Goal: Complete application form

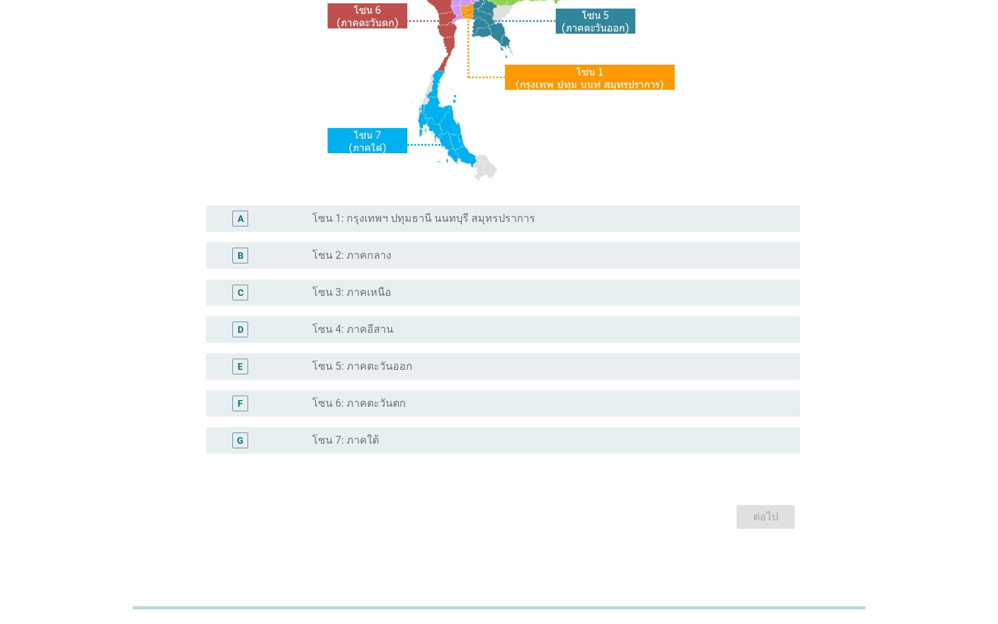
scroll to position [234, 0]
click at [510, 220] on label "โซน 1: กรุงเทพฯ ปทุมธานี นนทบุรี สมุทรปราการ" at bounding box center [423, 218] width 223 height 13
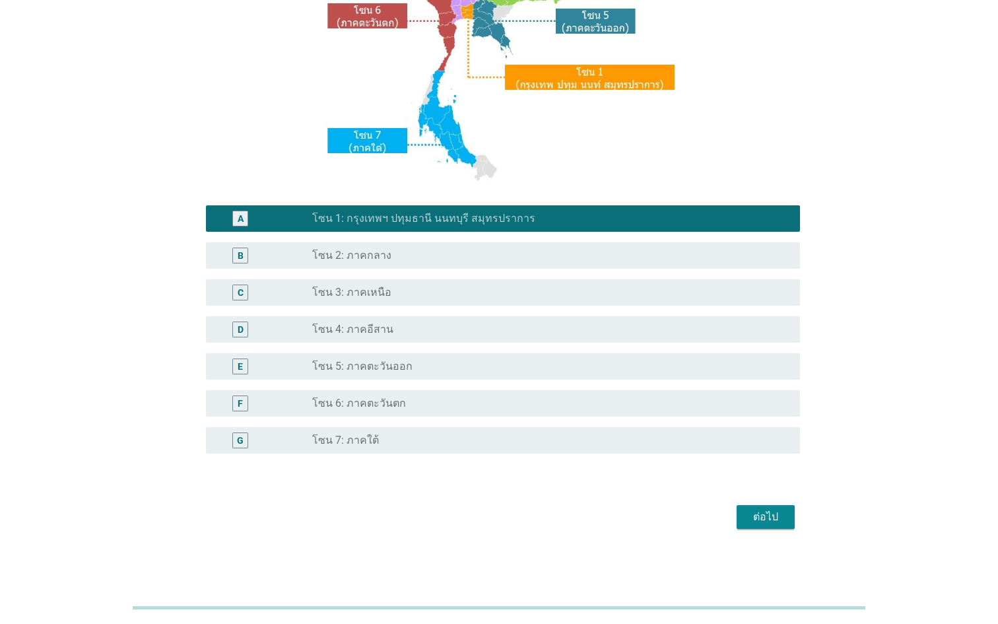
click at [760, 518] on div "ต่อไป" at bounding box center [765, 517] width 37 height 16
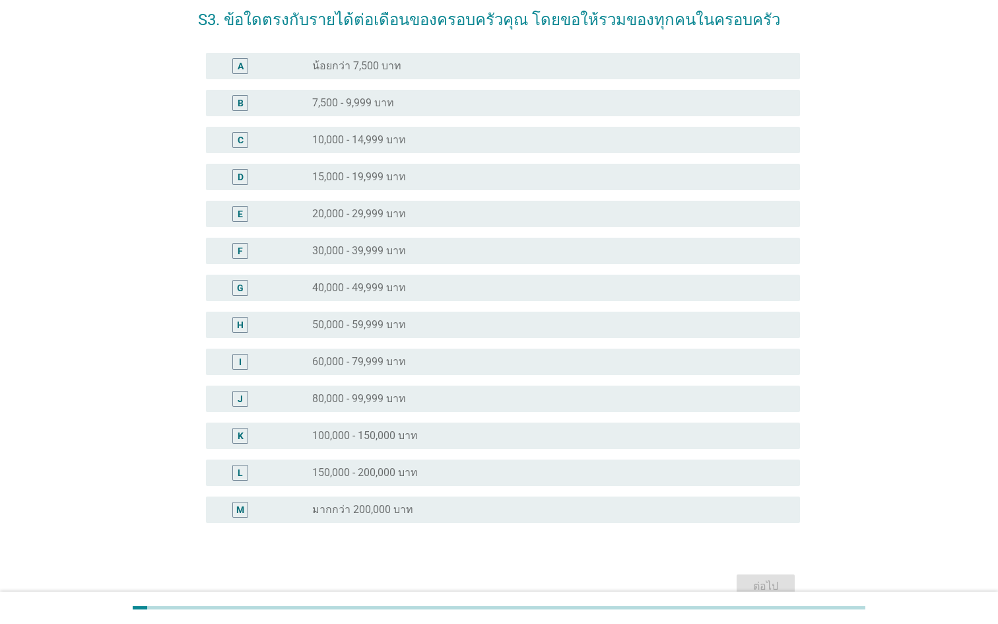
scroll to position [80, 0]
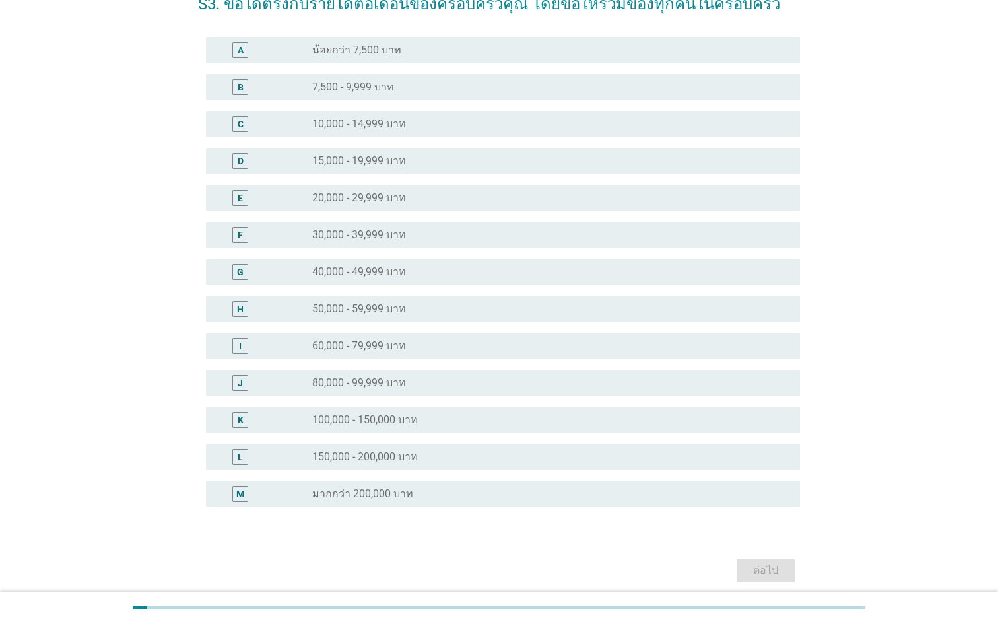
click at [488, 467] on div "L radio_button_unchecked 150,000 - 200,000 บาท" at bounding box center [503, 456] width 594 height 26
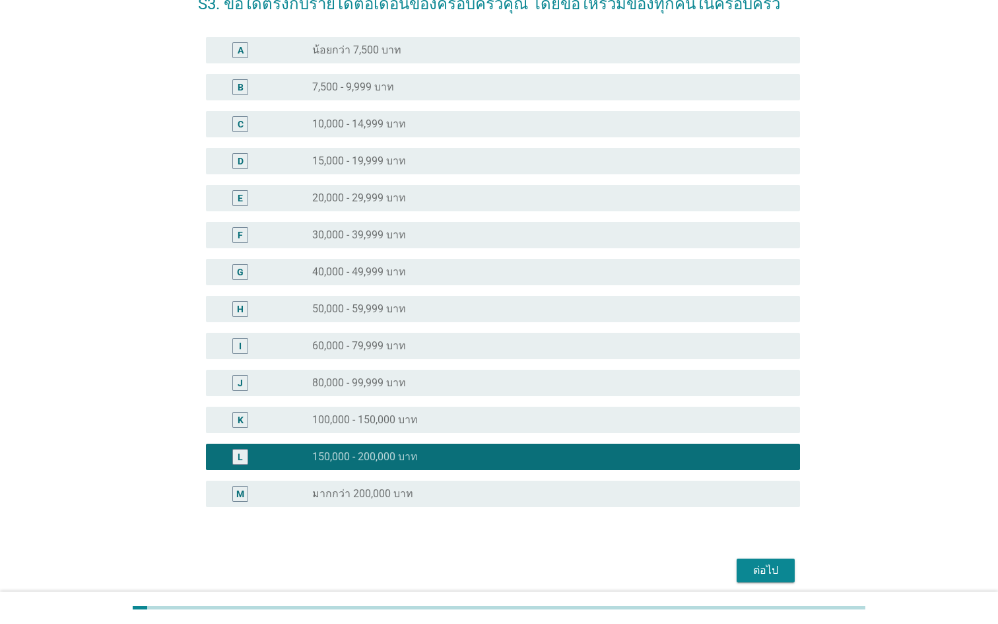
click at [749, 567] on div "ต่อไป" at bounding box center [765, 570] width 37 height 16
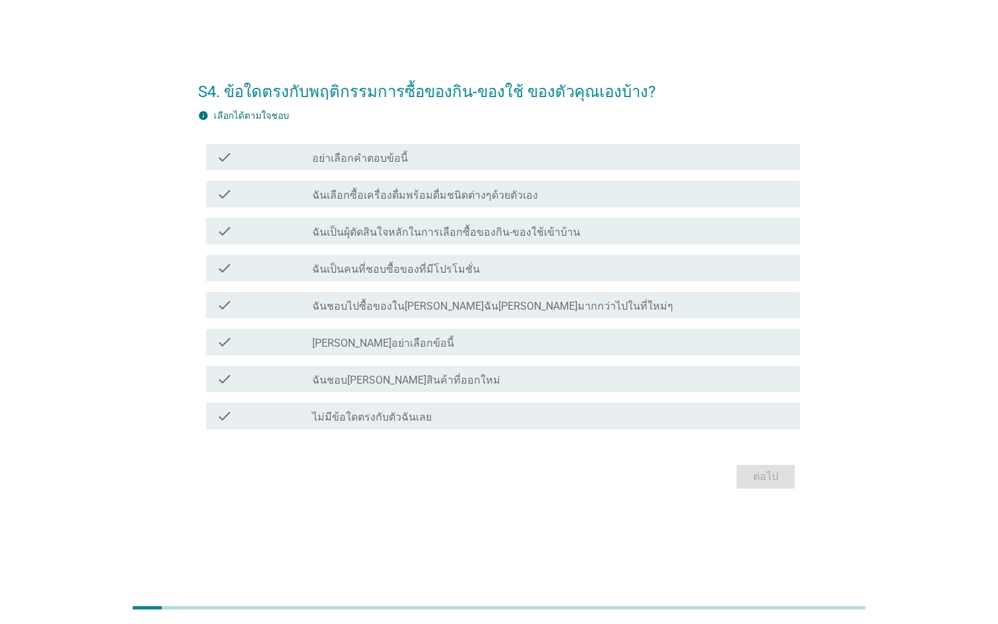
scroll to position [0, 0]
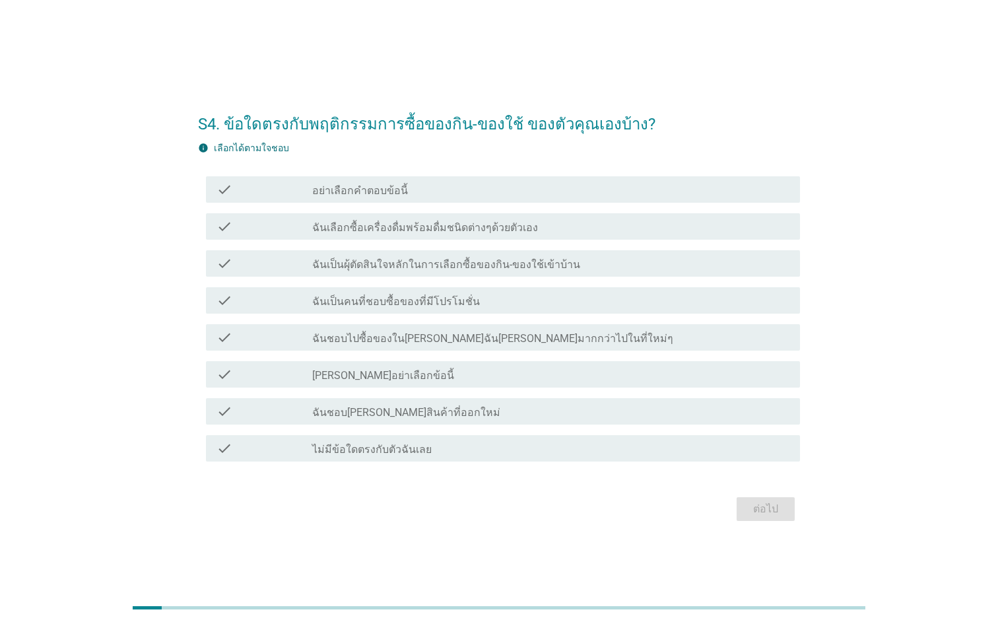
click at [445, 220] on div "check_box_outline_blank ฉันเลือกซื้อเครื่องดื่มพร้อมดื่มชนิดต่างๆด้วยตัวเอง" at bounding box center [550, 226] width 477 height 16
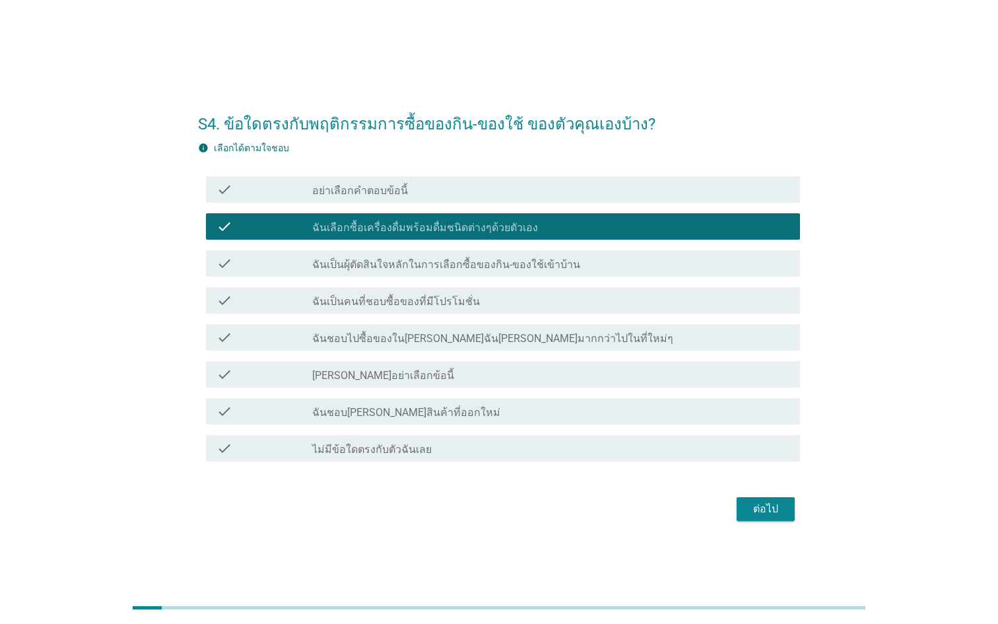
click at [439, 262] on label "ฉันเป็นผุ้ตัดสินใจหลักในการเลือกซื้อของกิน-ของใช้เข้าบ้าน" at bounding box center [446, 264] width 268 height 13
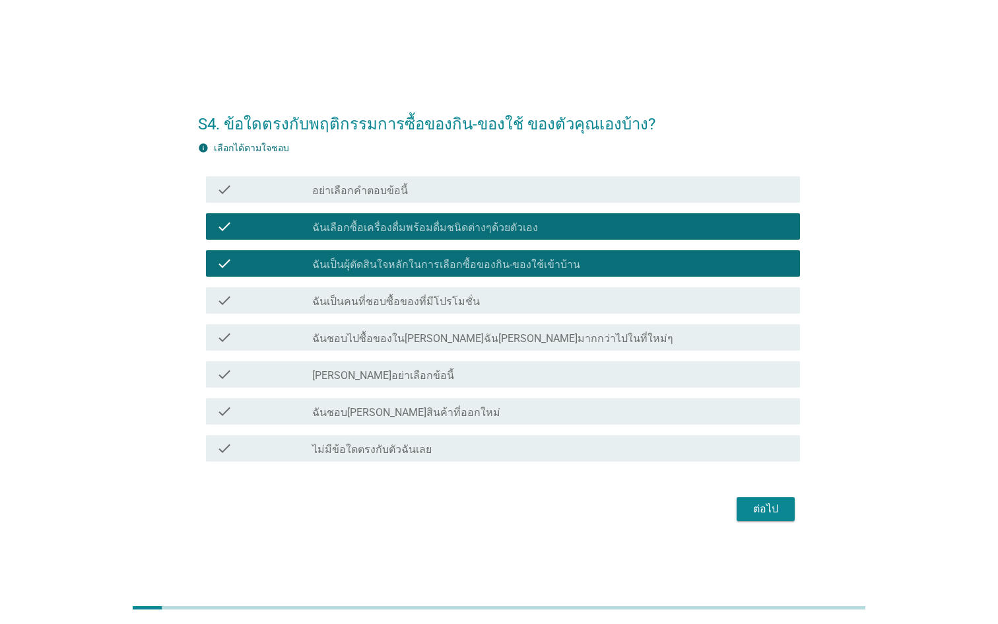
click at [433, 337] on label "ฉันชอบไปซื้อของใน[PERSON_NAME]ฉัน[PERSON_NAME]มากกว่าไปในที่ใหม่ๆ" at bounding box center [492, 338] width 361 height 13
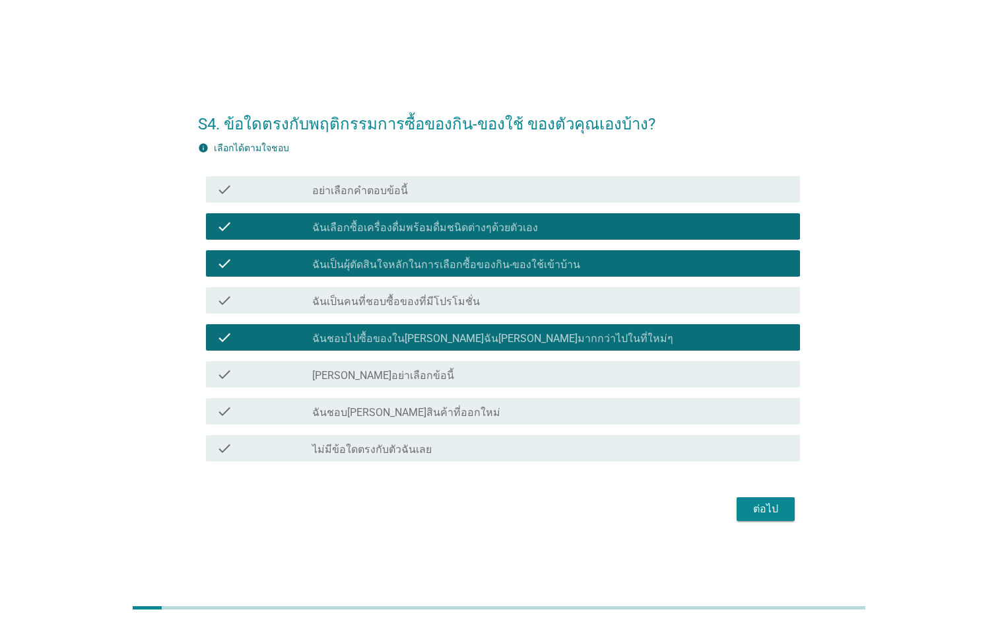
click at [437, 413] on div "check_box_outline_blank ฉันชอบ[PERSON_NAME]สินค้าที่ออกใหม่" at bounding box center [550, 411] width 477 height 16
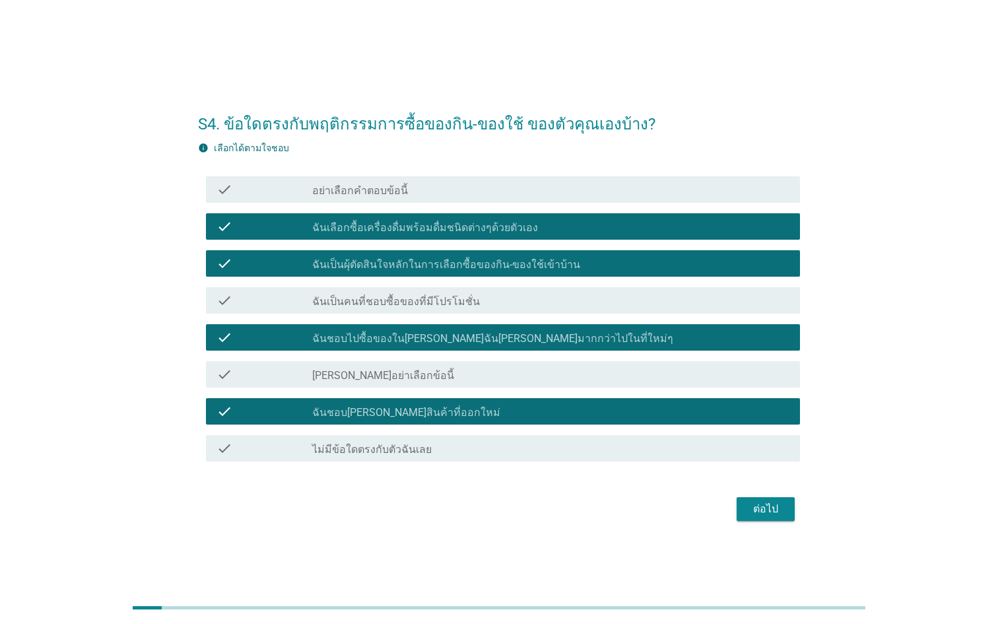
click at [769, 513] on div "ต่อไป" at bounding box center [765, 509] width 37 height 16
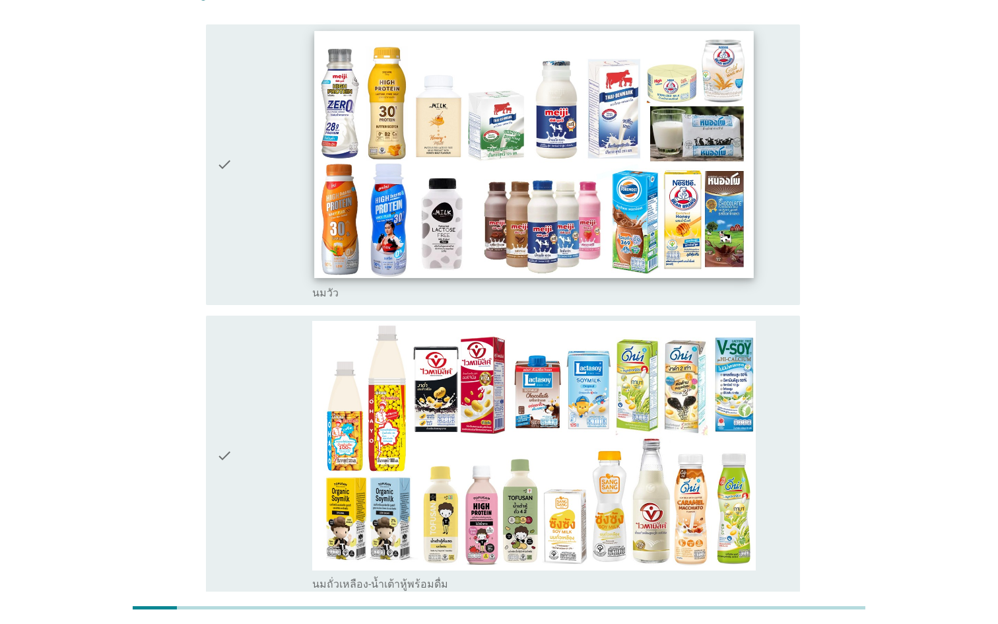
scroll to position [272, 0]
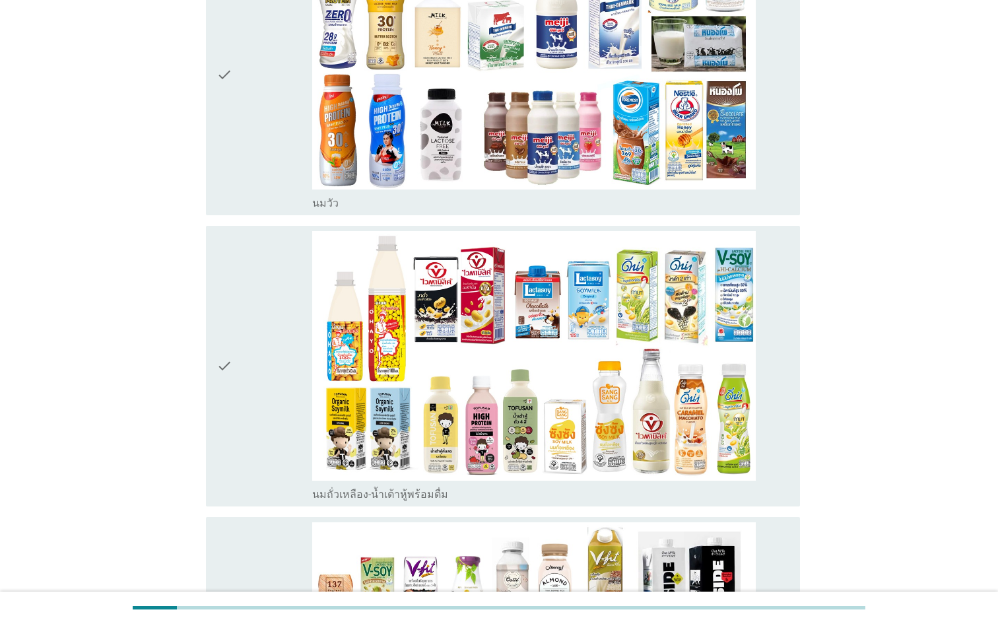
click at [272, 324] on div "check" at bounding box center [264, 366] width 96 height 270
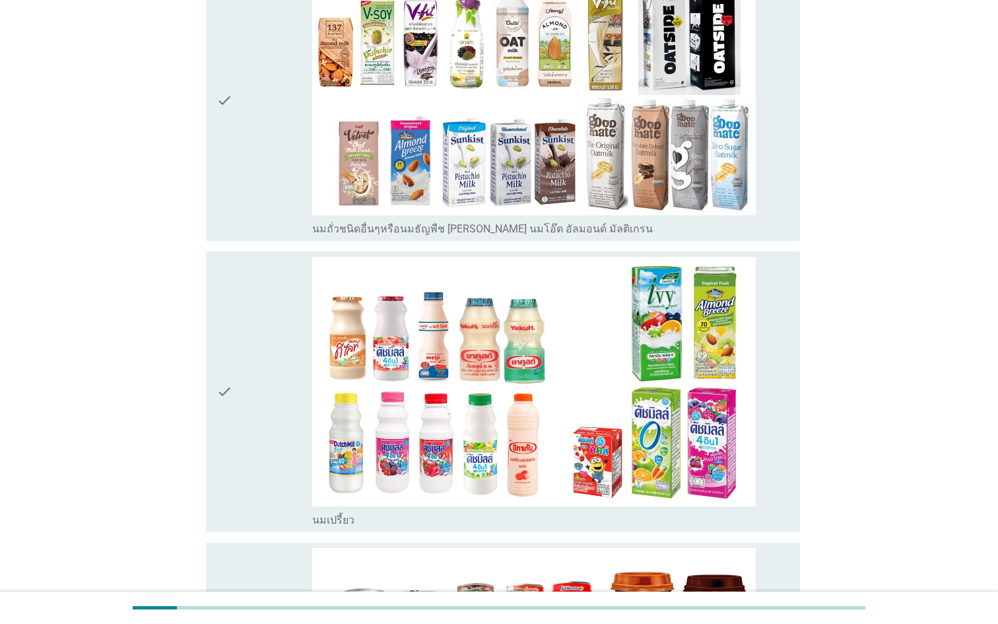
click at [255, 367] on div "check" at bounding box center [264, 392] width 96 height 270
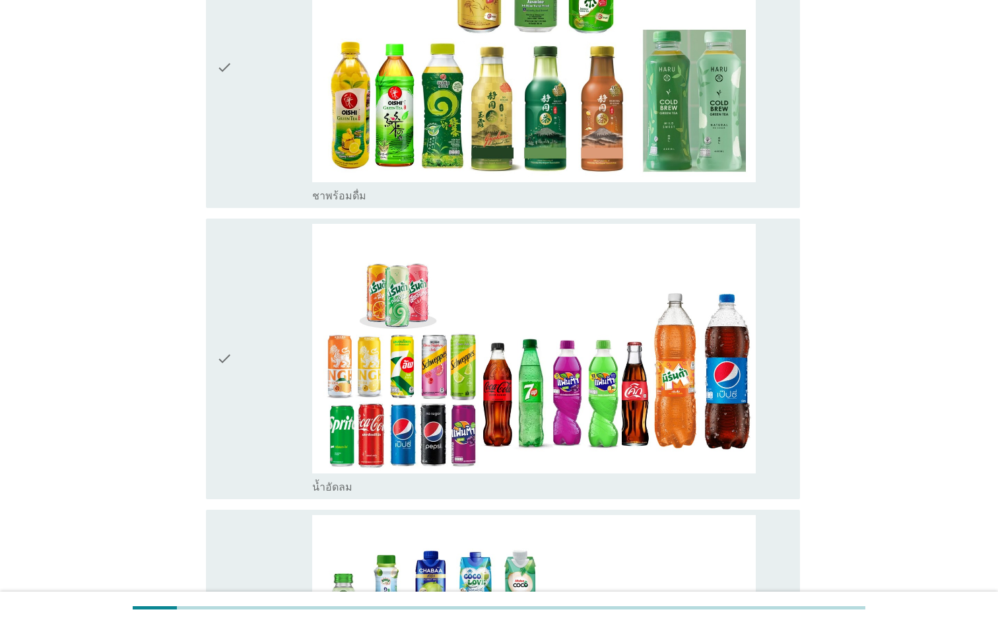
click at [253, 379] on div "check" at bounding box center [264, 359] width 96 height 270
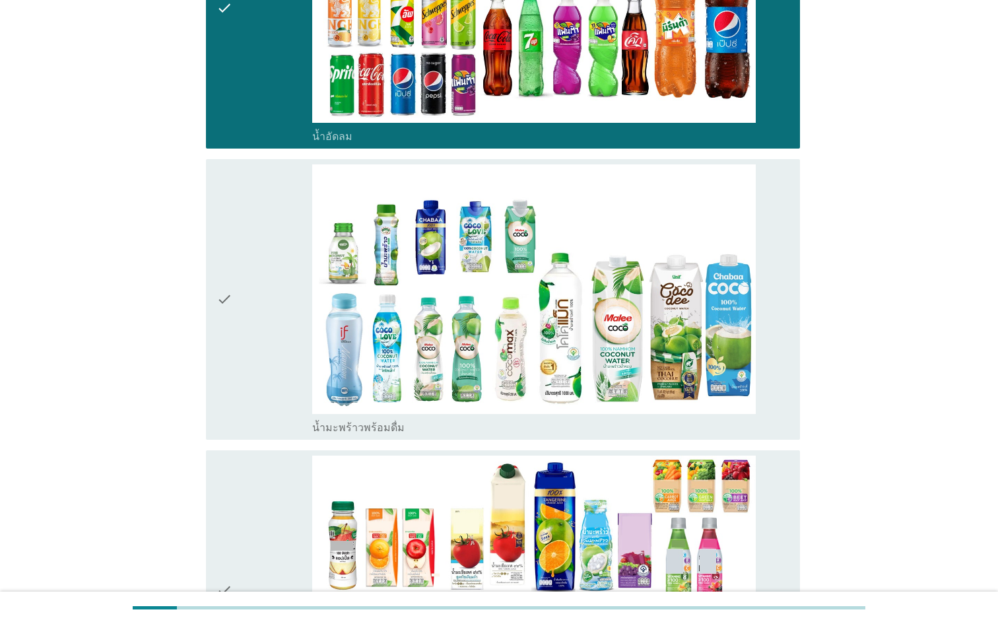
scroll to position [2367, 0]
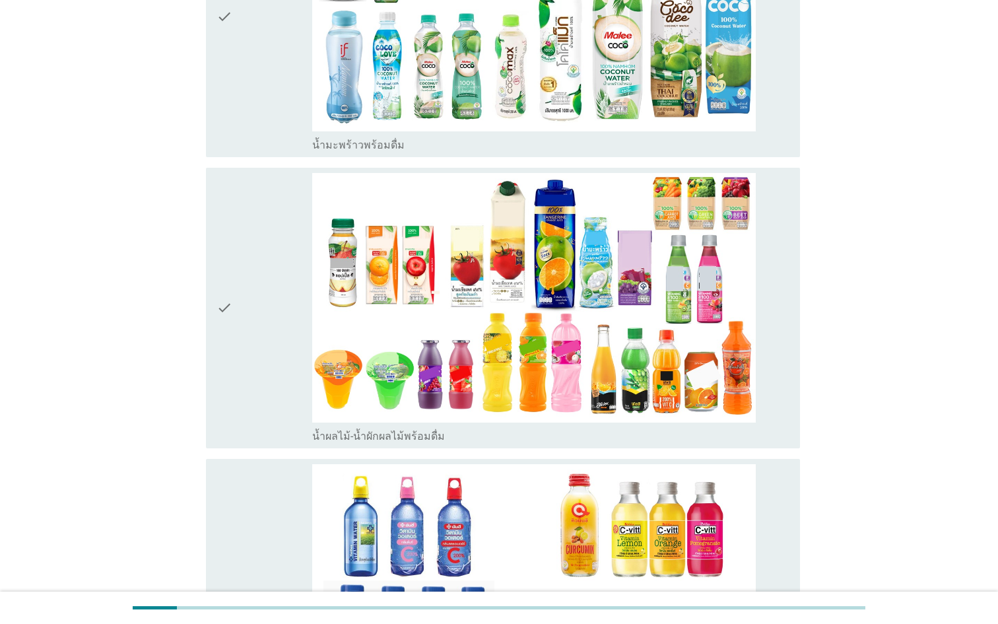
click at [257, 506] on div "check" at bounding box center [264, 599] width 96 height 270
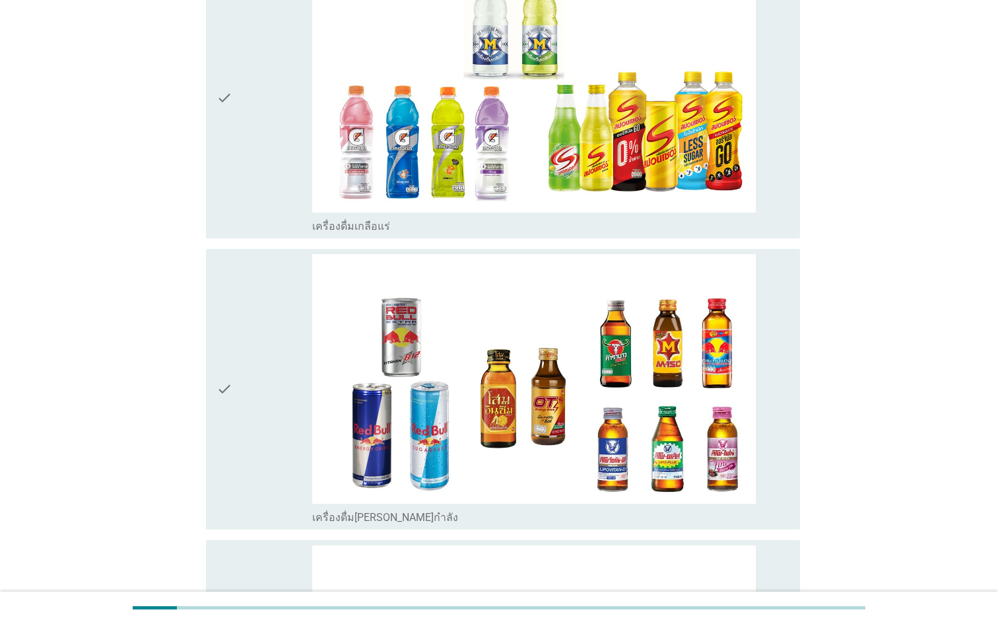
click at [269, 430] on div "check" at bounding box center [264, 389] width 96 height 270
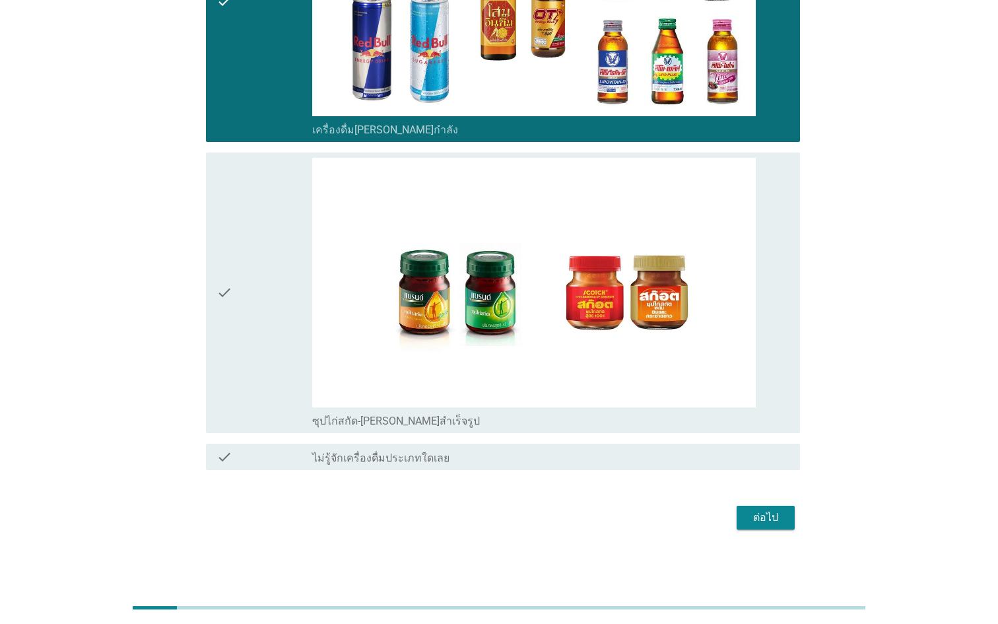
scroll to position [3837, 0]
click at [753, 514] on div "ต่อไป" at bounding box center [765, 517] width 37 height 16
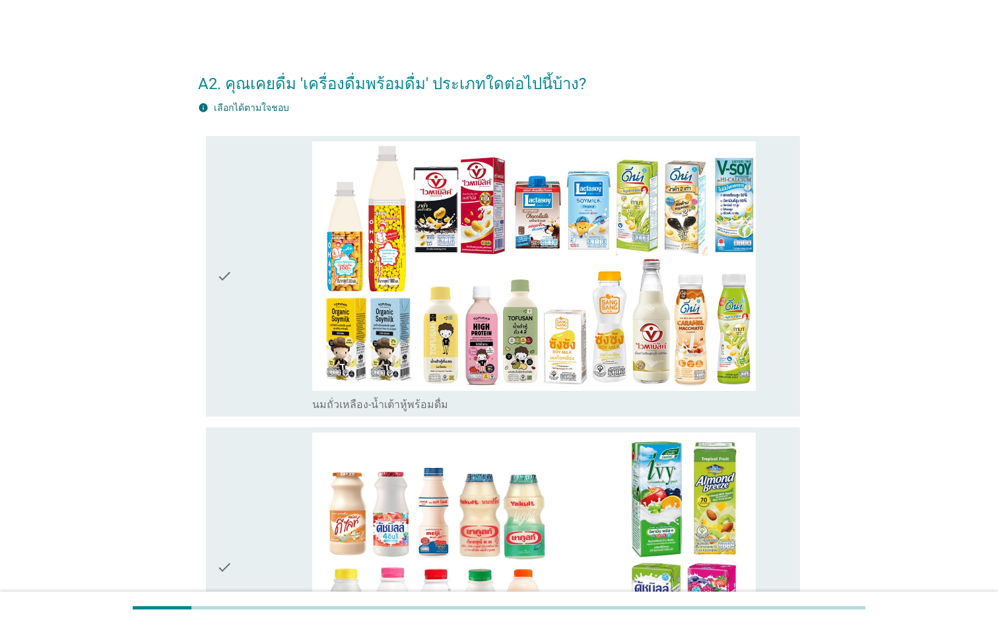
click at [269, 310] on div "check" at bounding box center [264, 276] width 96 height 270
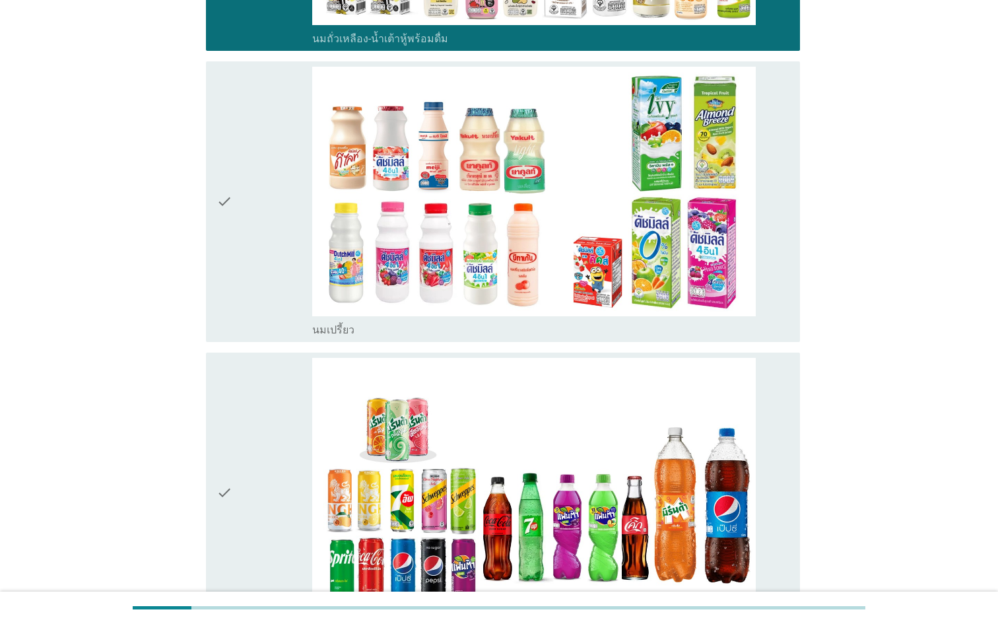
click at [252, 263] on div "check" at bounding box center [264, 202] width 96 height 270
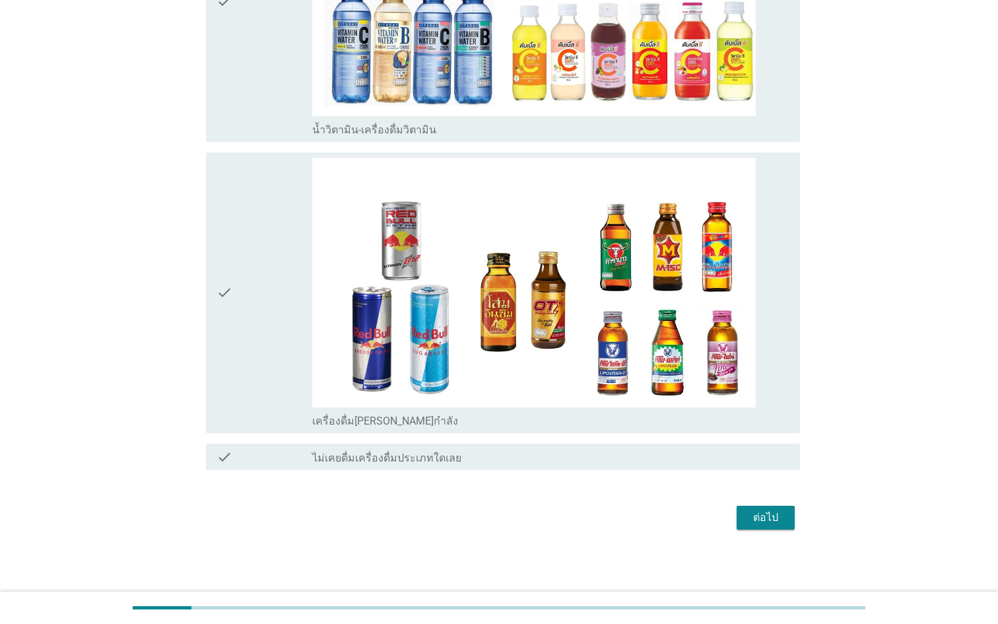
scroll to position [1147, 0]
click at [248, 204] on div "check" at bounding box center [264, 293] width 96 height 270
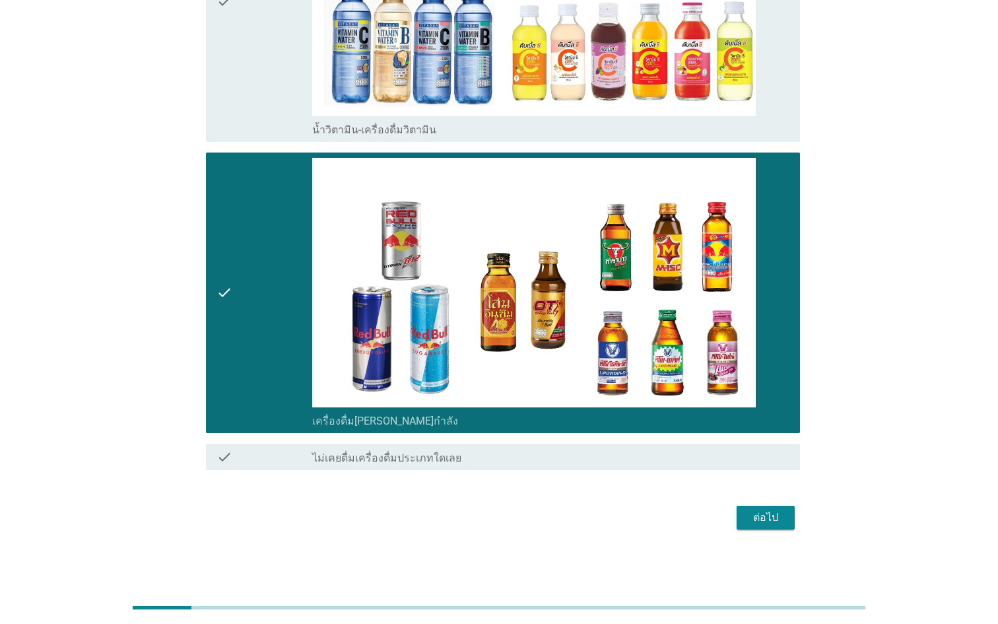
click at [753, 523] on div "ต่อไป" at bounding box center [765, 517] width 37 height 16
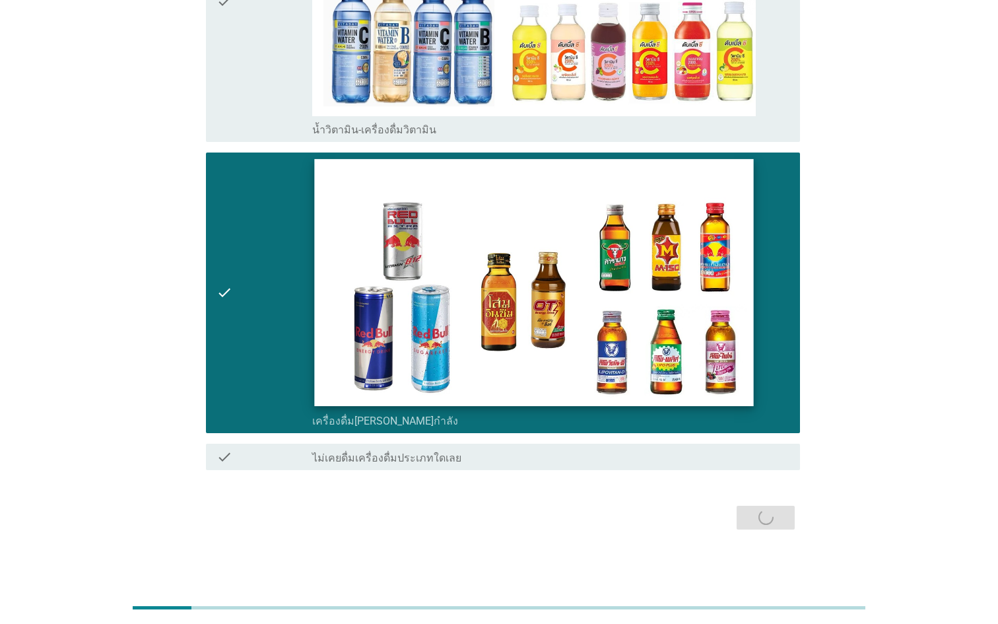
scroll to position [0, 0]
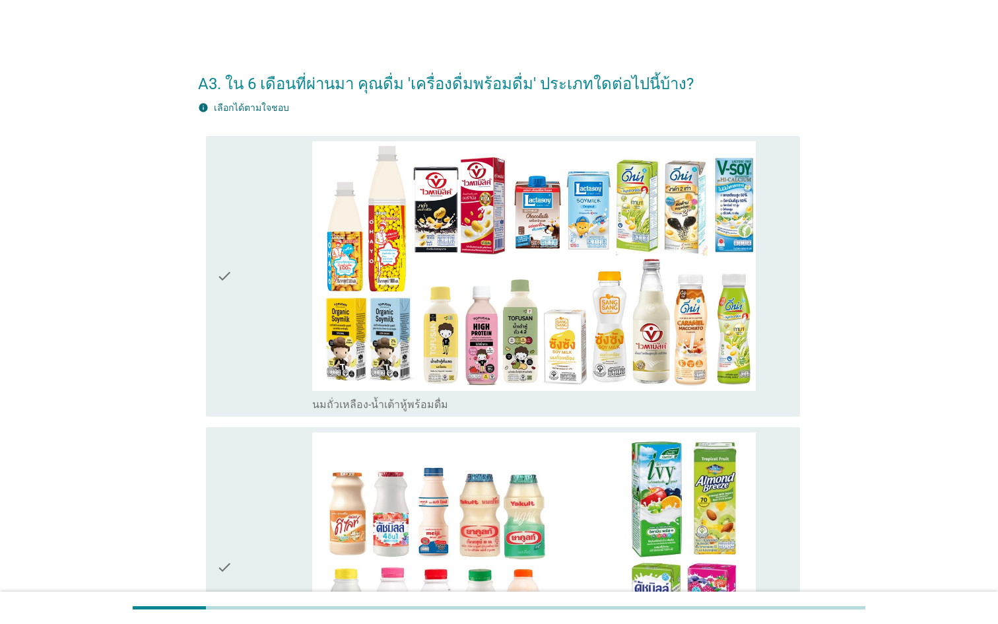
click at [246, 389] on div "check" at bounding box center [264, 276] width 96 height 270
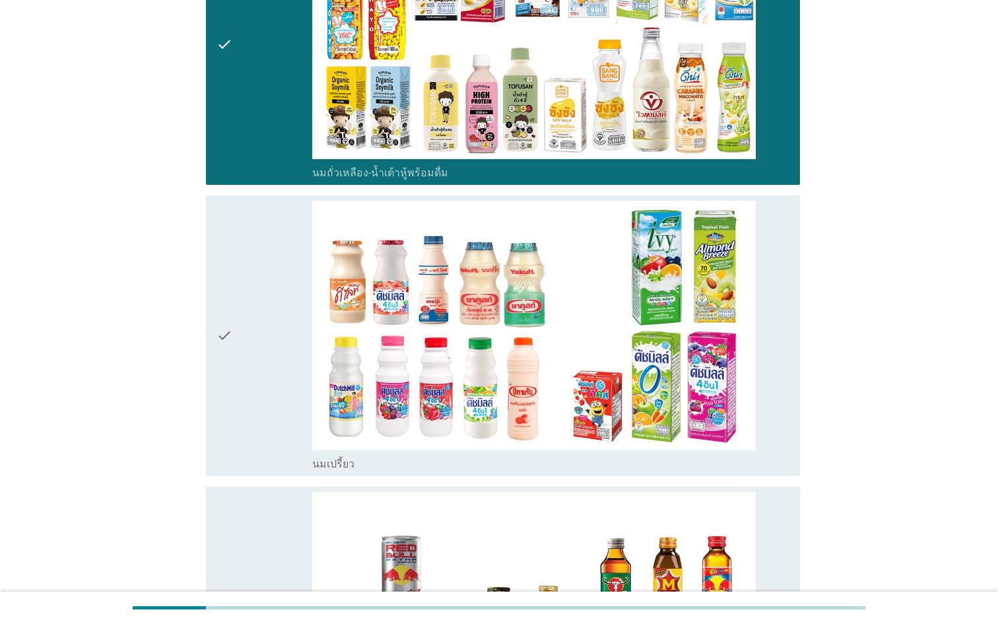
click at [246, 389] on div "check" at bounding box center [264, 336] width 96 height 270
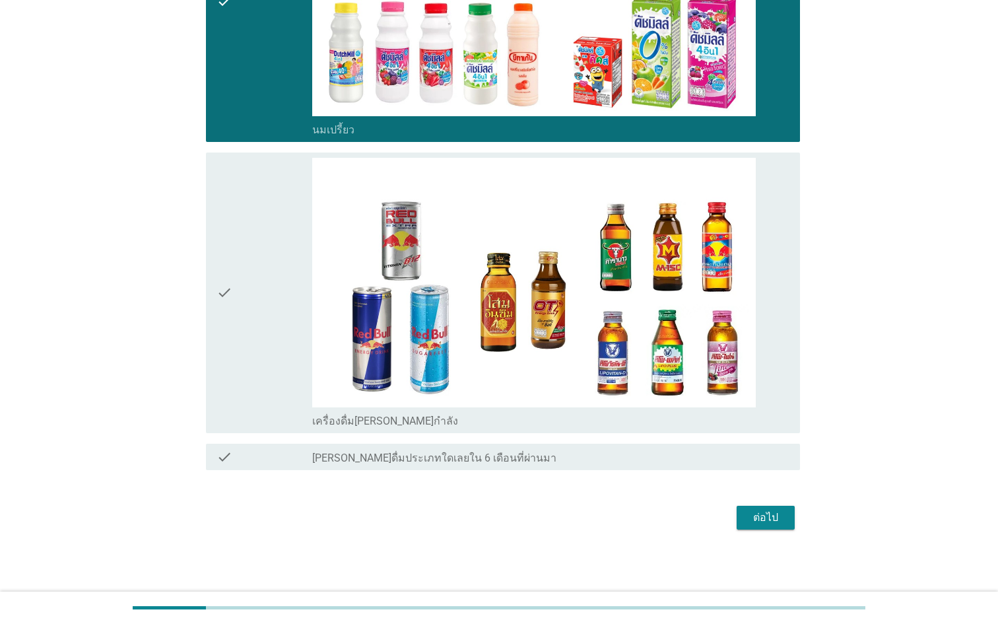
click at [272, 340] on div "check" at bounding box center [264, 293] width 96 height 270
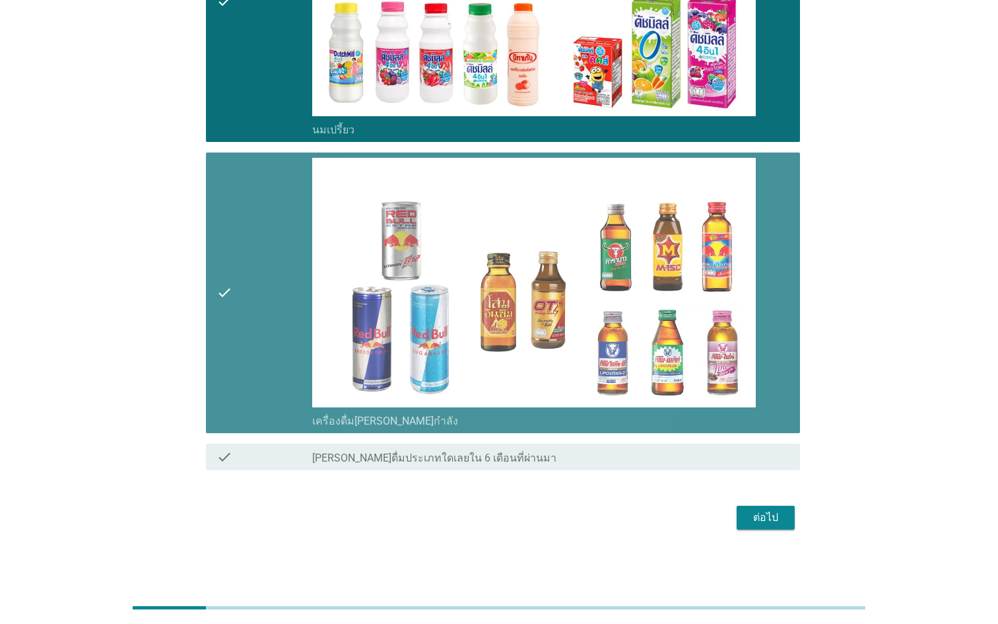
scroll to position [565, 0]
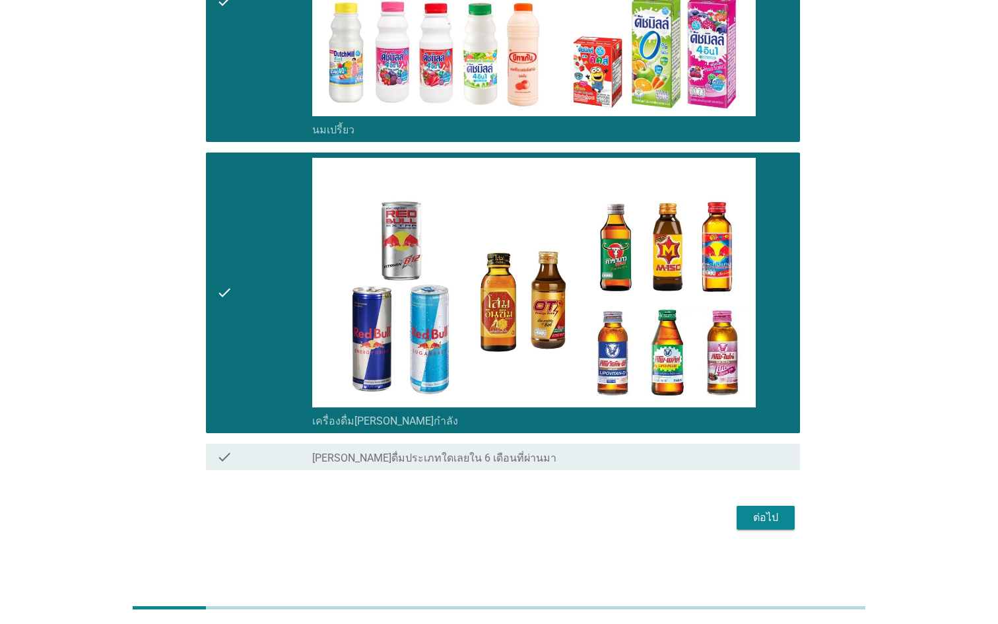
click at [743, 518] on button "ต่อไป" at bounding box center [765, 517] width 58 height 24
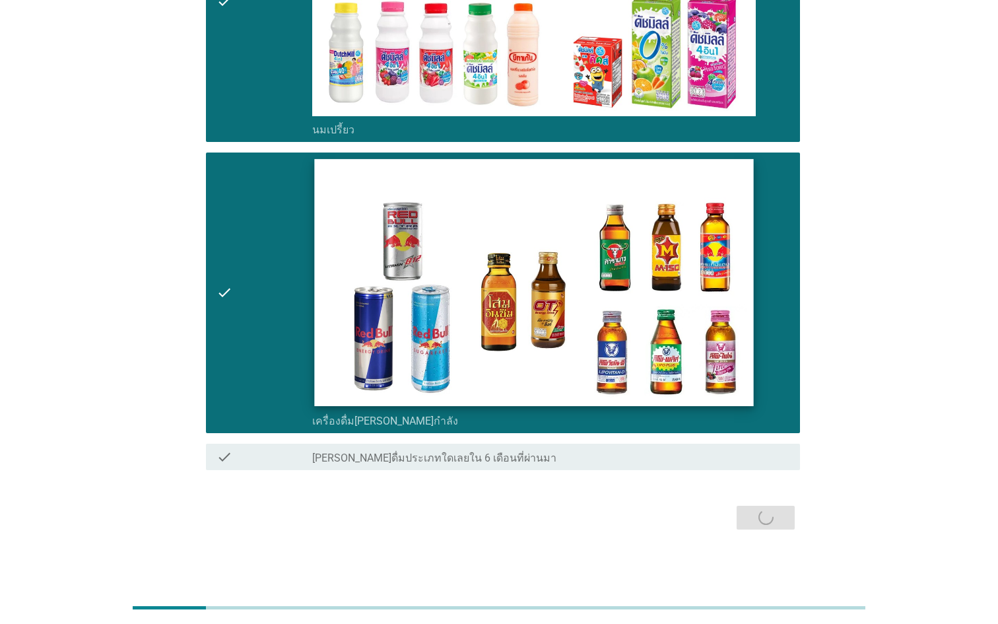
scroll to position [0, 0]
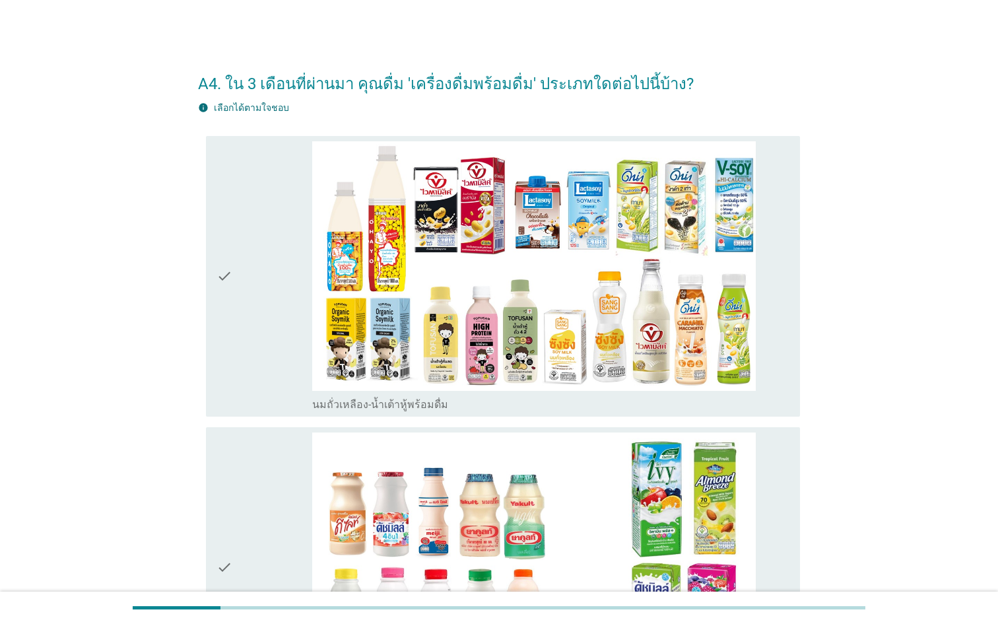
click at [256, 351] on div "check" at bounding box center [264, 276] width 96 height 270
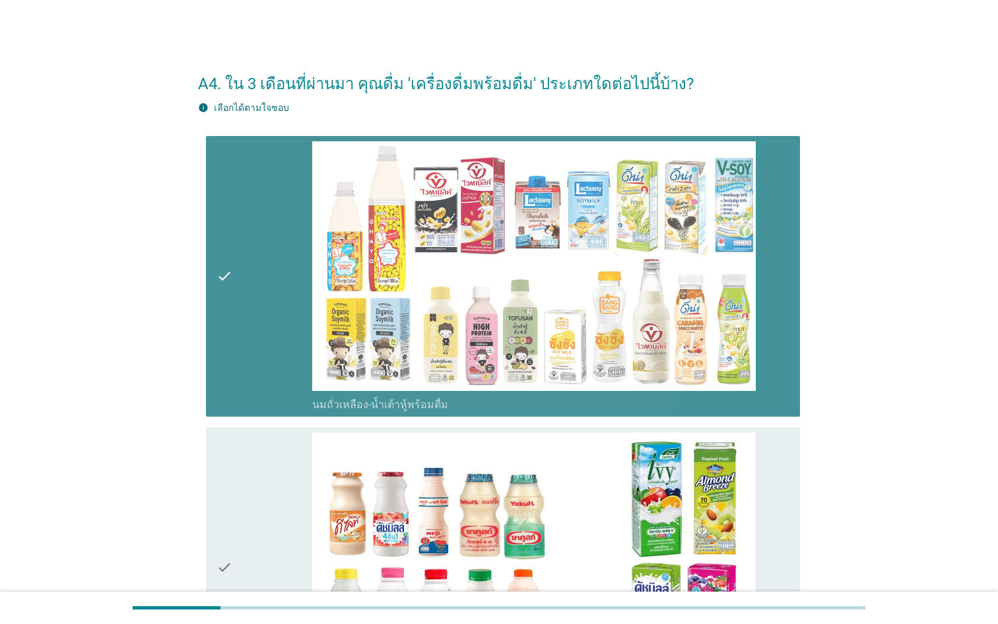
click at [250, 513] on div "check" at bounding box center [264, 567] width 96 height 270
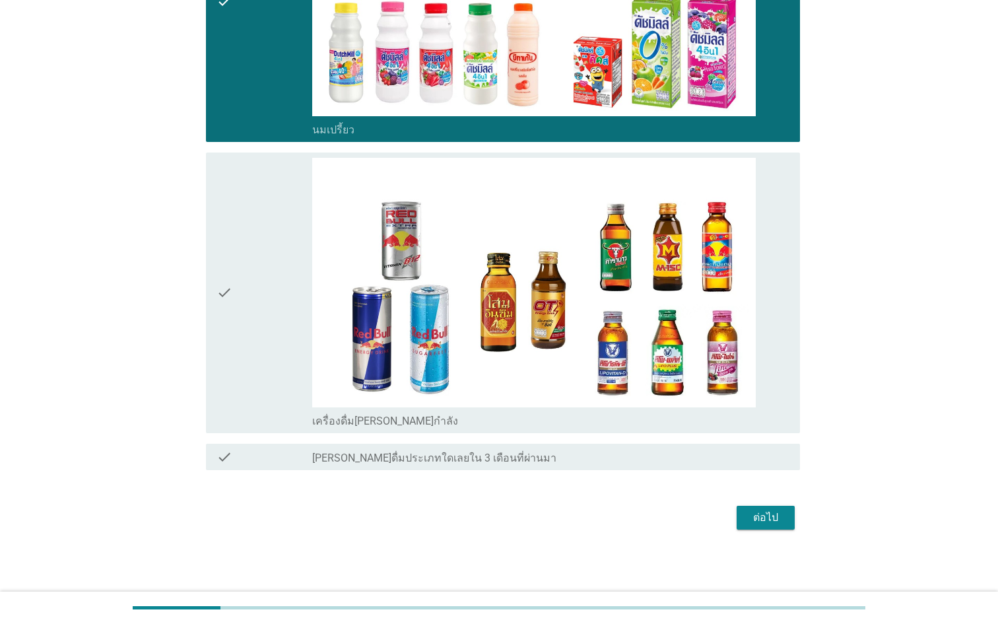
scroll to position [565, 0]
click at [773, 523] on div "ต่อไป" at bounding box center [765, 517] width 37 height 16
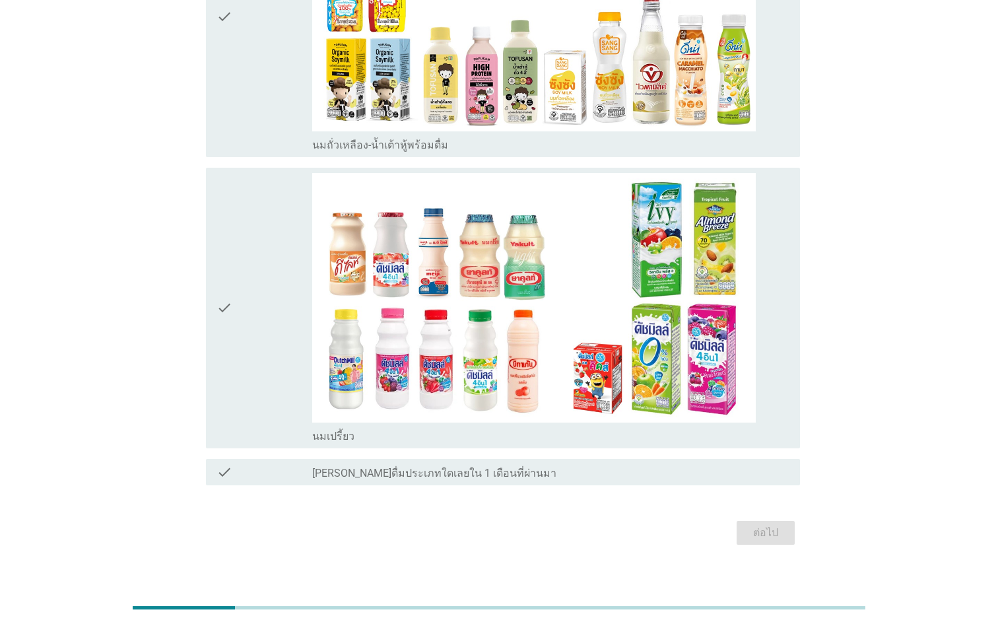
click at [249, 360] on div "check" at bounding box center [264, 308] width 96 height 270
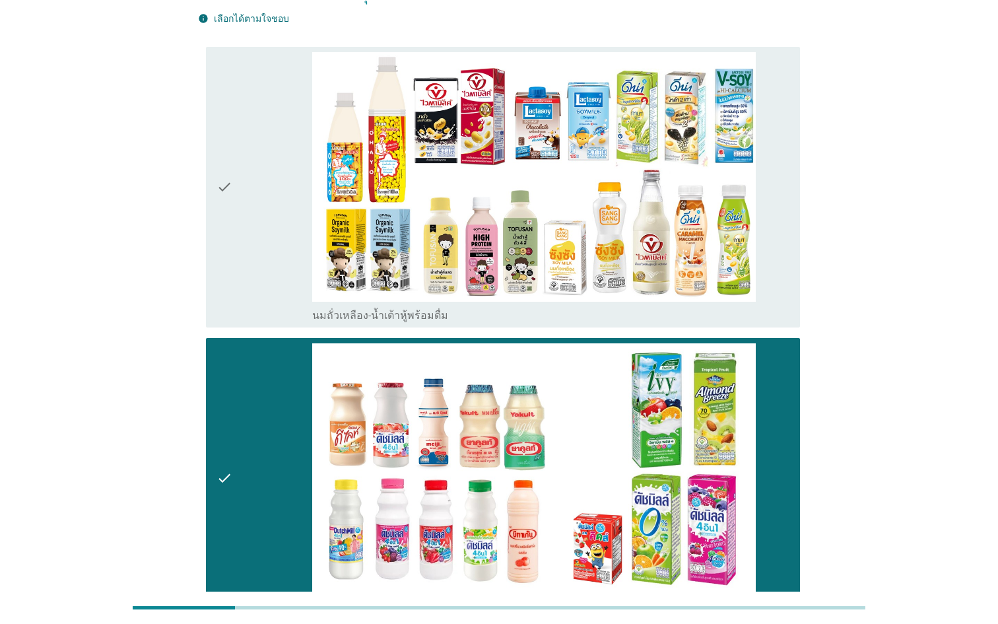
scroll to position [57, 0]
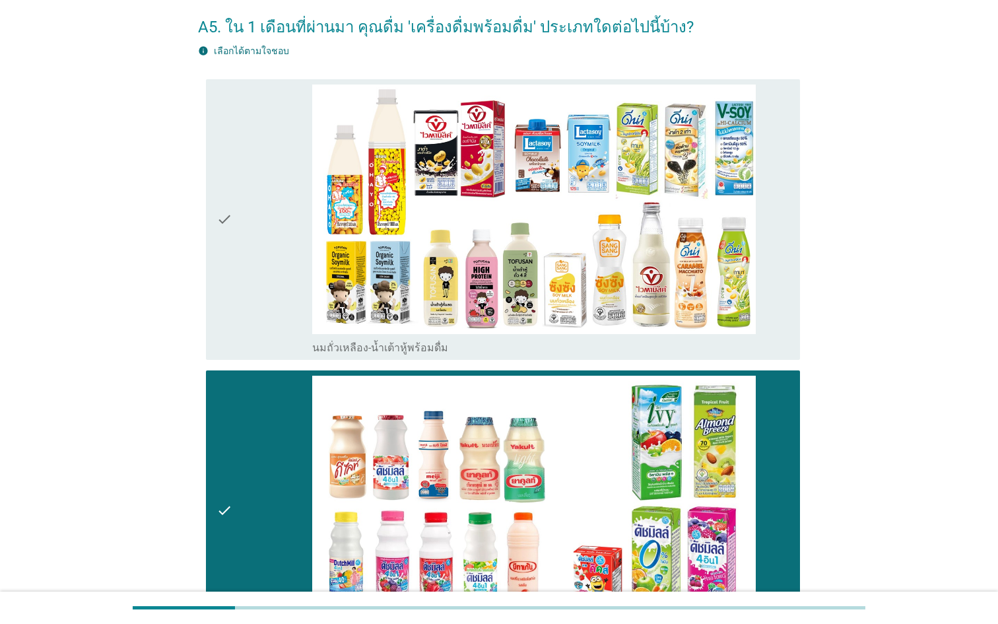
click at [265, 174] on div "check" at bounding box center [264, 219] width 96 height 270
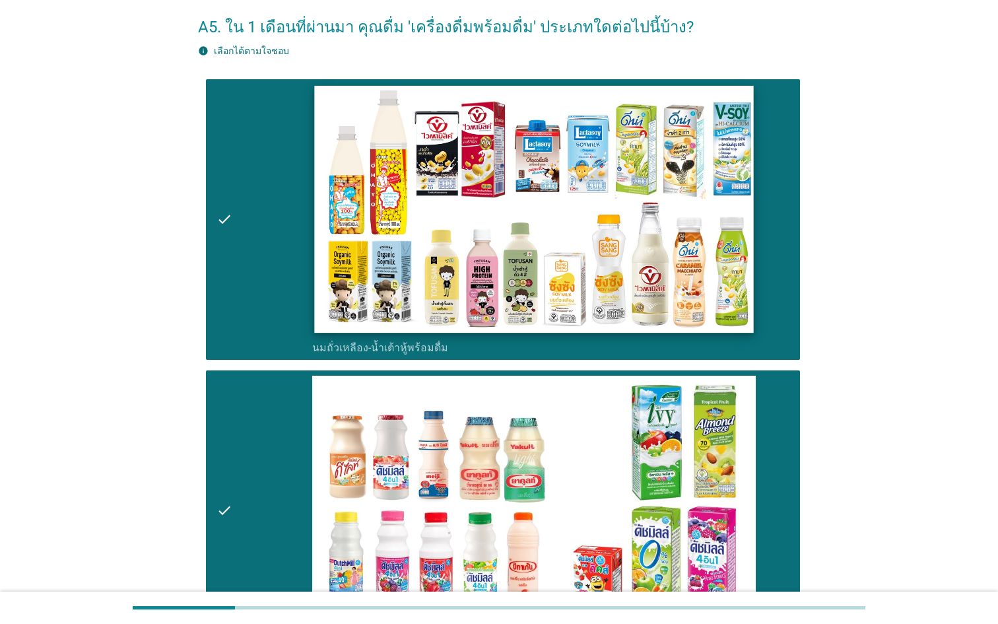
scroll to position [227, 0]
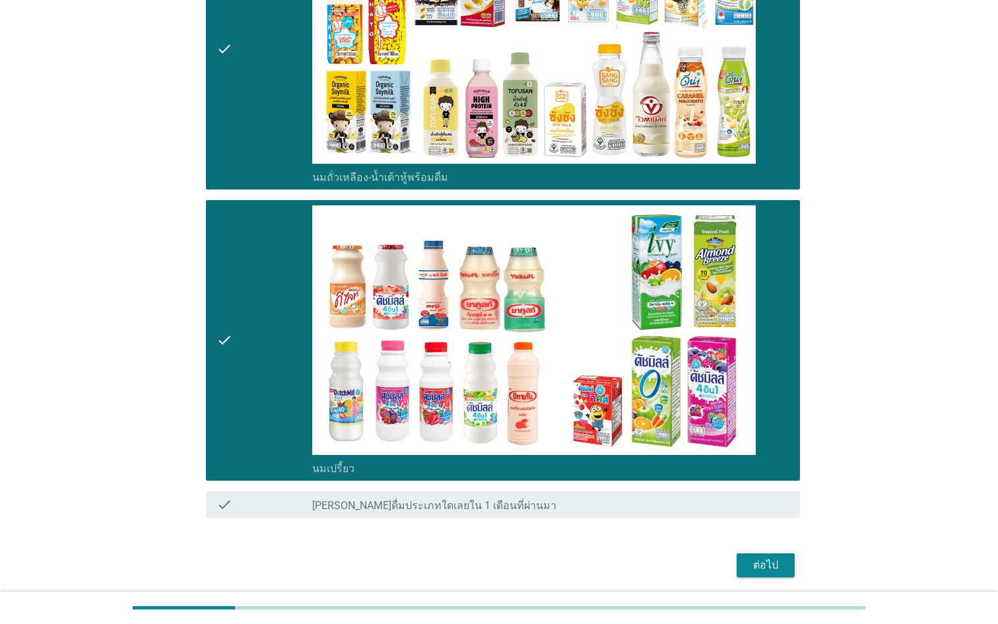
click at [755, 570] on div "ต่อไป" at bounding box center [765, 565] width 37 height 16
